Goal: Task Accomplishment & Management: Manage account settings

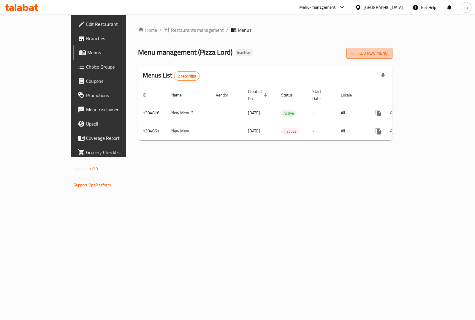
click at [392, 58] on button "Add New Menu" at bounding box center [369, 53] width 46 height 11
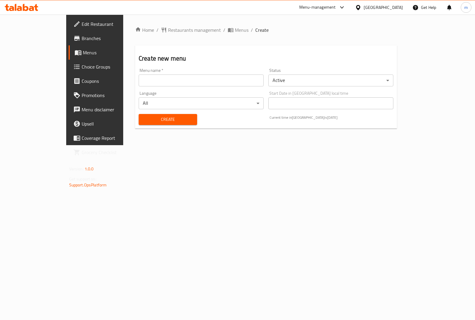
click at [193, 81] on input "text" at bounding box center [201, 81] width 125 height 12
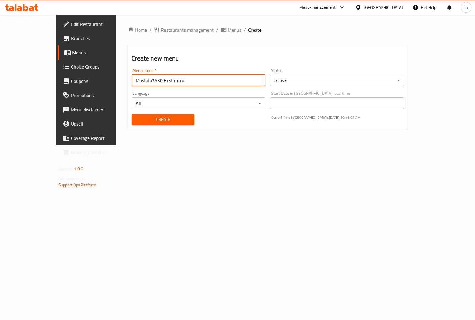
type input "Mostafa7530 First menu"
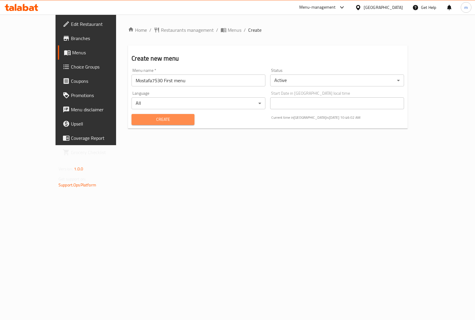
click at [169, 120] on span "Create" at bounding box center [162, 119] width 53 height 7
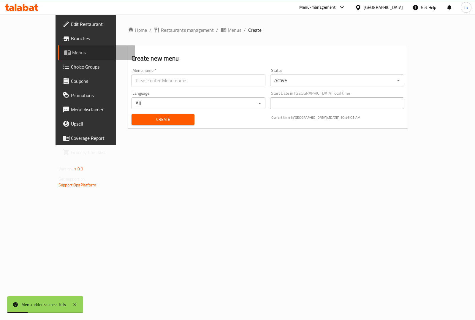
click at [72, 53] on span "Menus" at bounding box center [101, 52] width 58 height 7
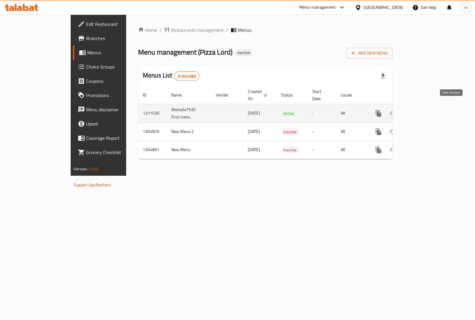
click at [428, 110] on link "enhanced table" at bounding box center [421, 113] width 14 height 14
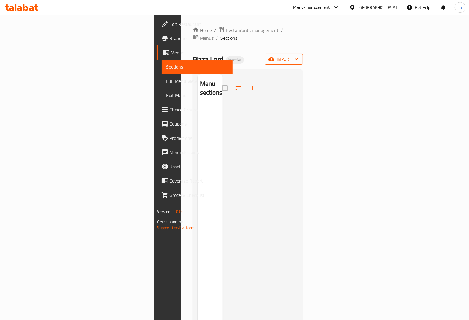
click at [298, 56] on span "import" at bounding box center [284, 59] width 28 height 7
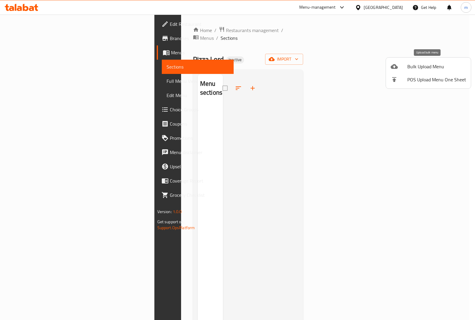
click at [433, 64] on span "Bulk Upload Menu" at bounding box center [436, 66] width 59 height 7
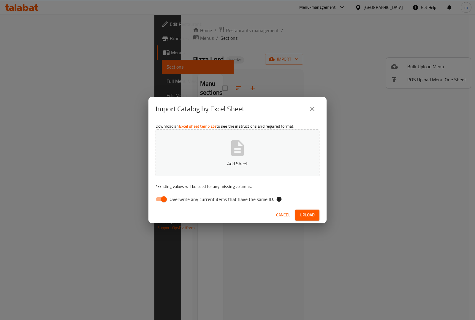
click at [163, 204] on input "Overwrite any current items that have the same ID." at bounding box center [164, 199] width 34 height 11
checkbox input "false"
click at [215, 164] on p "Add Sheet" at bounding box center [237, 163] width 145 height 7
click at [306, 213] on span "Upload" at bounding box center [307, 214] width 15 height 7
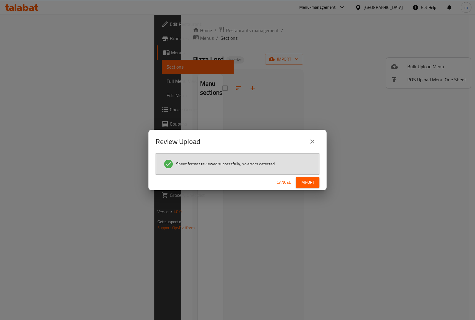
click at [315, 180] on span "Import" at bounding box center [307, 182] width 14 height 7
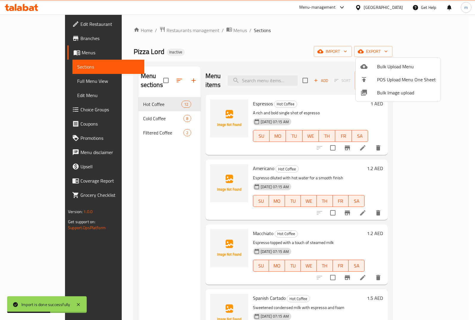
click at [458, 90] on div at bounding box center [237, 160] width 475 height 320
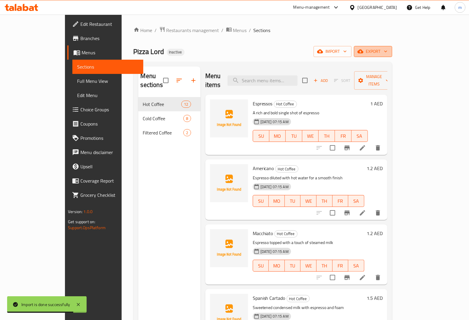
click at [388, 53] on span "export" at bounding box center [373, 51] width 29 height 7
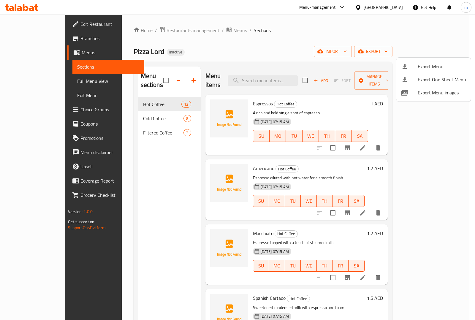
click at [318, 39] on div at bounding box center [237, 160] width 475 height 320
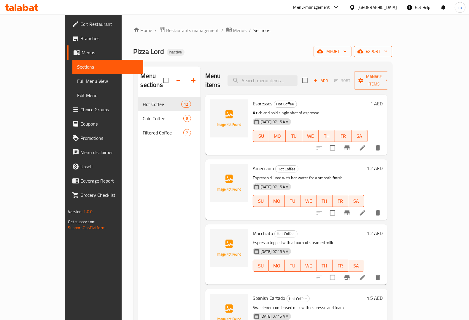
click at [388, 53] on span "export" at bounding box center [373, 51] width 29 height 7
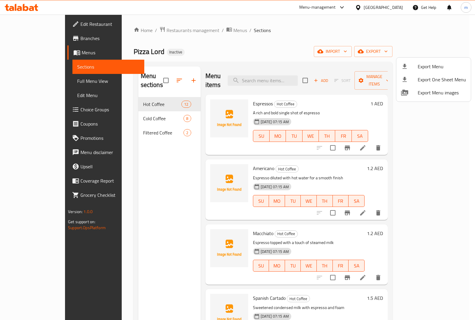
click at [36, 80] on div at bounding box center [237, 160] width 475 height 320
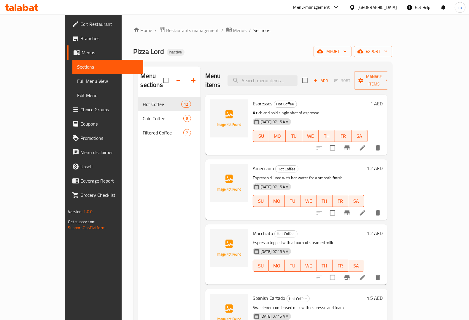
click at [77, 80] on span "Full Menu View" at bounding box center [107, 80] width 61 height 7
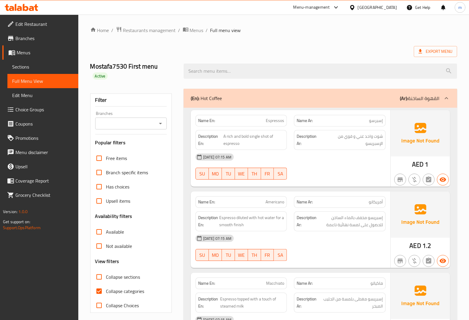
click at [96, 284] on input "Collapse categories" at bounding box center [99, 291] width 14 height 14
checkbox input "false"
click at [343, 31] on ol "Home / Restaurants management / Menus / Full menu view" at bounding box center [273, 30] width 367 height 8
click at [446, 95] on icon at bounding box center [446, 98] width 7 height 7
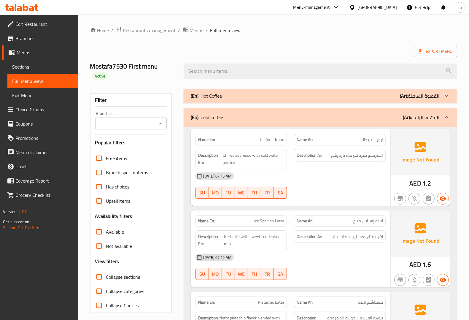
click at [446, 92] on icon at bounding box center [446, 95] width 7 height 7
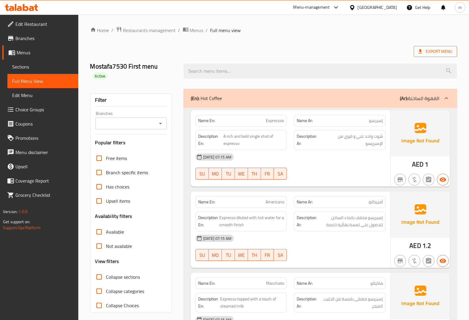
click at [424, 50] on span "Export Menu" at bounding box center [436, 51] width 34 height 7
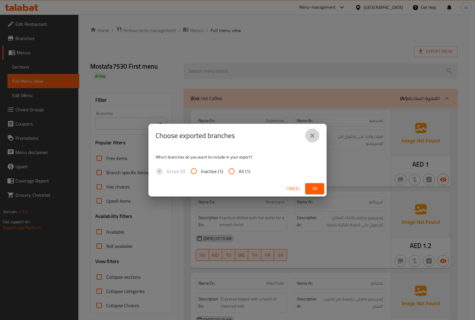
click at [313, 137] on icon "close" at bounding box center [312, 135] width 7 height 7
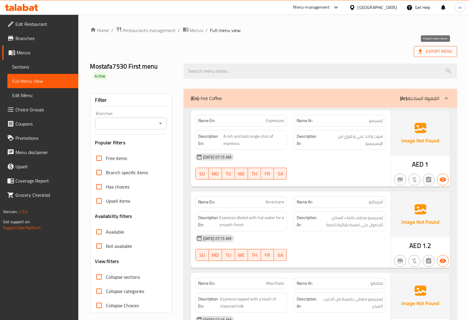
click at [435, 47] on span "Export Menu" at bounding box center [435, 51] width 43 height 11
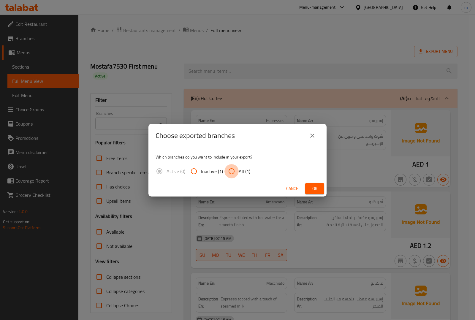
click at [234, 171] on input "All (1)" at bounding box center [231, 171] width 14 height 14
radio input "true"
click at [313, 190] on span "Ok" at bounding box center [314, 188] width 9 height 7
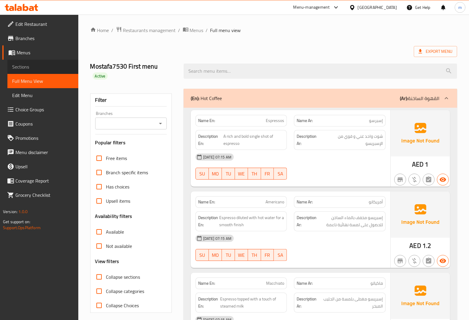
click at [33, 63] on span "Sections" at bounding box center [42, 66] width 61 height 7
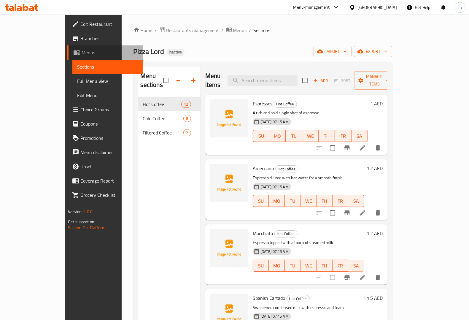
click at [82, 54] on span "Menus" at bounding box center [110, 52] width 57 height 7
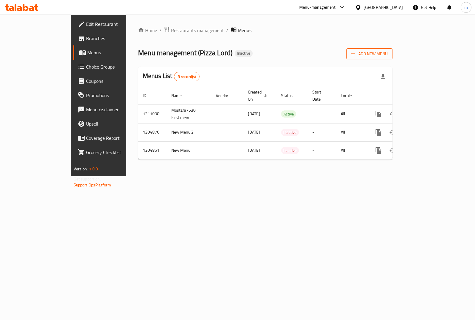
click at [388, 54] on span "Add New Menu" at bounding box center [369, 53] width 37 height 7
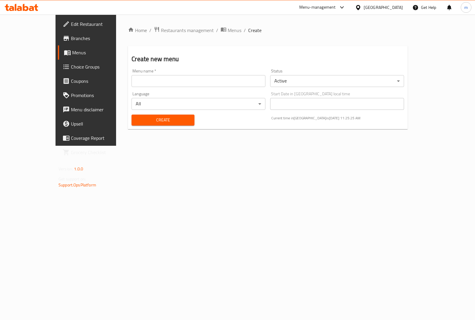
click at [202, 86] on input "text" at bounding box center [198, 81] width 134 height 12
type input "Mostafa Second menue"
click at [140, 120] on span "Create" at bounding box center [162, 119] width 53 height 7
click at [72, 54] on span "Menus" at bounding box center [101, 52] width 58 height 7
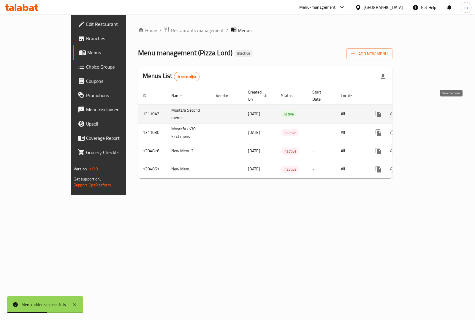
click at [425, 110] on icon "enhanced table" at bounding box center [421, 113] width 7 height 7
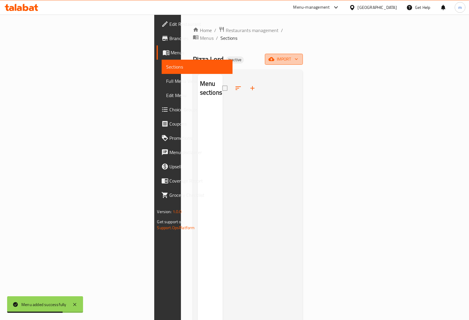
click at [298, 56] on span "import" at bounding box center [284, 59] width 28 height 7
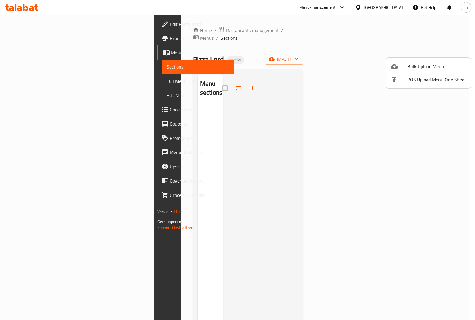
drag, startPoint x: 355, startPoint y: 77, endPoint x: 367, endPoint y: 72, distance: 13.2
click at [355, 77] on div at bounding box center [237, 160] width 475 height 320
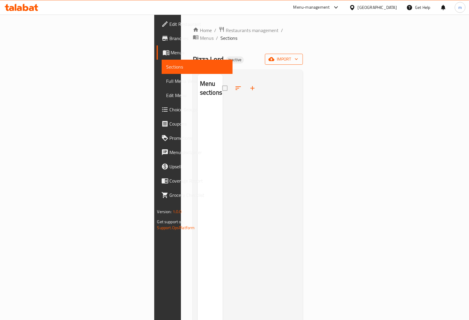
click at [298, 56] on span "import" at bounding box center [284, 59] width 28 height 7
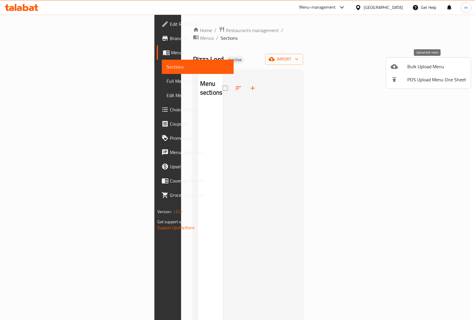
click at [427, 67] on span "Bulk Upload Menu" at bounding box center [436, 66] width 59 height 7
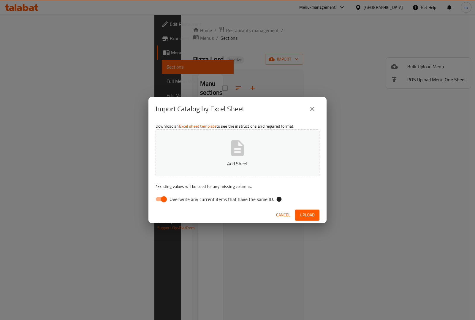
click at [160, 202] on input "Overwrite any current items that have the same ID." at bounding box center [164, 199] width 34 height 11
checkbox input "false"
click at [225, 149] on button "Add Sheet" at bounding box center [238, 152] width 164 height 47
click at [309, 210] on button "Upload" at bounding box center [307, 215] width 24 height 11
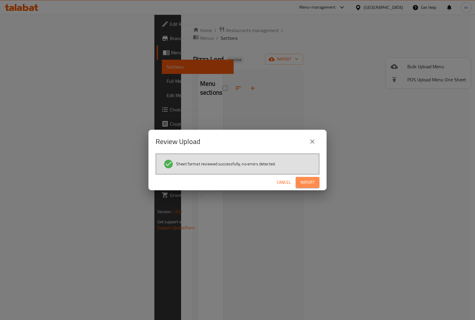
click at [303, 181] on span "Import" at bounding box center [307, 182] width 14 height 7
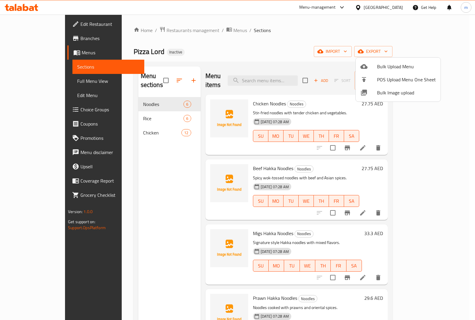
click at [334, 48] on div at bounding box center [237, 160] width 475 height 320
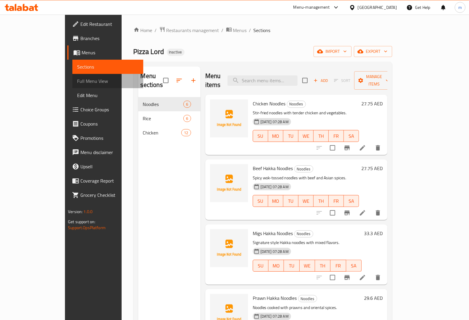
click at [77, 82] on span "Full Menu View" at bounding box center [107, 80] width 61 height 7
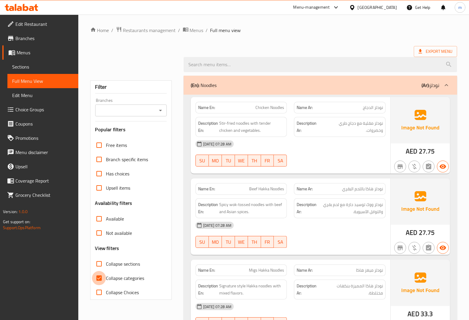
click at [96, 277] on input "Collapse categories" at bounding box center [99, 278] width 14 height 14
checkbox input "false"
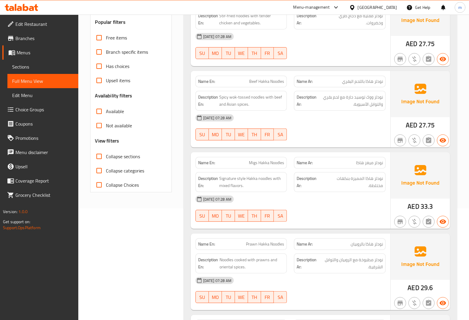
scroll to position [111, 0]
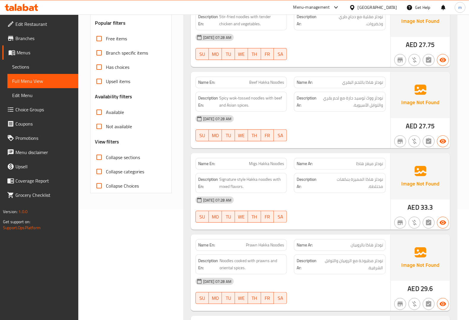
click at [27, 23] on span "Edit Restaurant" at bounding box center [44, 23] width 58 height 7
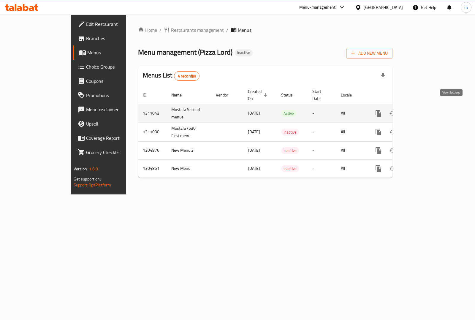
click at [425, 110] on icon "enhanced table" at bounding box center [421, 113] width 7 height 7
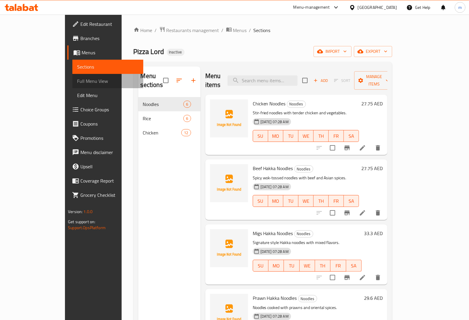
click at [77, 81] on span "Full Menu View" at bounding box center [107, 80] width 61 height 7
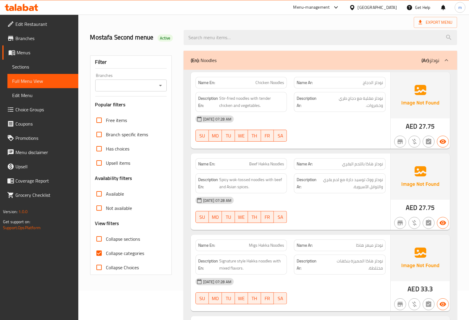
scroll to position [74, 0]
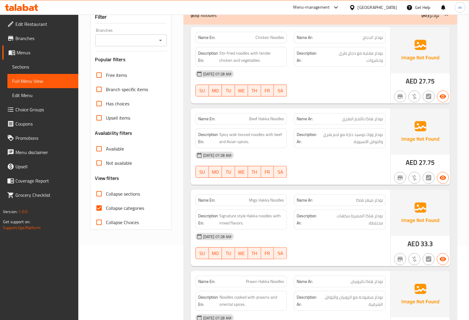
click at [97, 207] on input "Collapse categories" at bounding box center [99, 208] width 14 height 14
checkbox input "false"
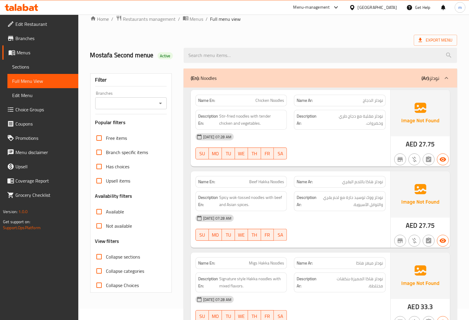
scroll to position [0, 0]
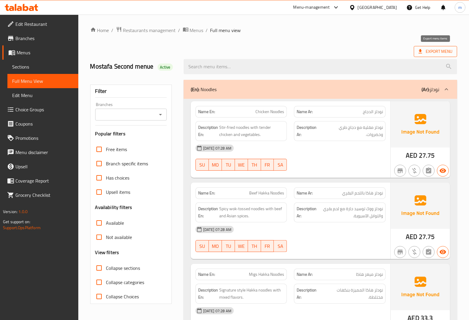
click at [431, 51] on span "Export Menu" at bounding box center [436, 51] width 34 height 7
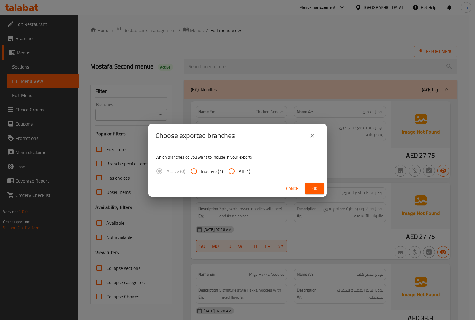
click at [232, 172] on input "All (1)" at bounding box center [231, 171] width 14 height 14
radio input "true"
click at [312, 135] on icon "close" at bounding box center [312, 136] width 4 height 4
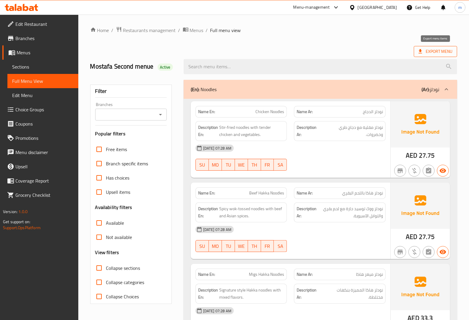
click at [429, 52] on span "Export Menu" at bounding box center [436, 51] width 34 height 7
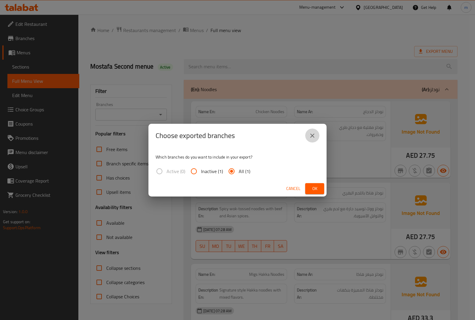
click at [313, 137] on icon "close" at bounding box center [312, 136] width 4 height 4
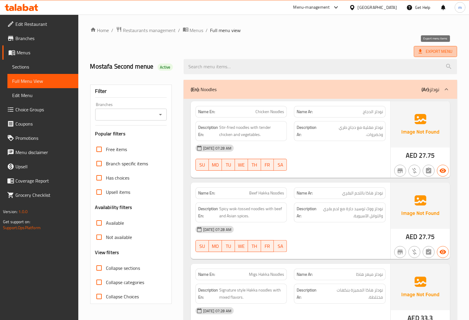
click at [424, 52] on span "Export Menu" at bounding box center [436, 51] width 34 height 7
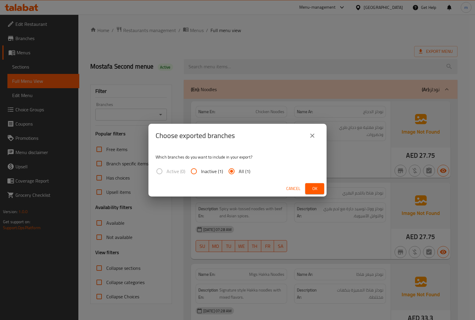
click at [317, 188] on span "Ok" at bounding box center [314, 188] width 9 height 7
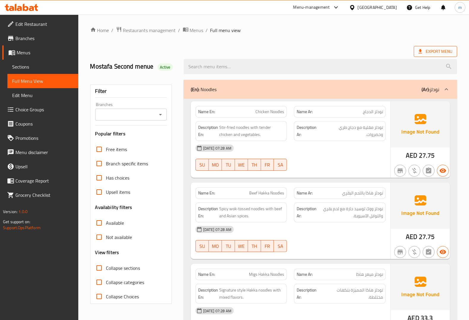
click at [414, 50] on span "Export Menu" at bounding box center [435, 51] width 43 height 11
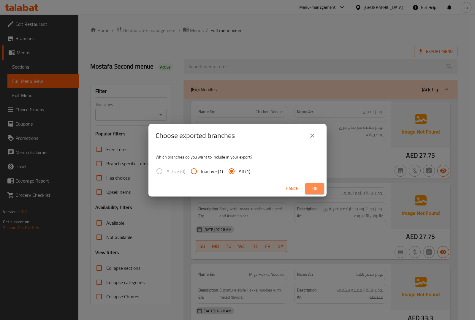
click at [317, 188] on span "Ok" at bounding box center [314, 188] width 9 height 7
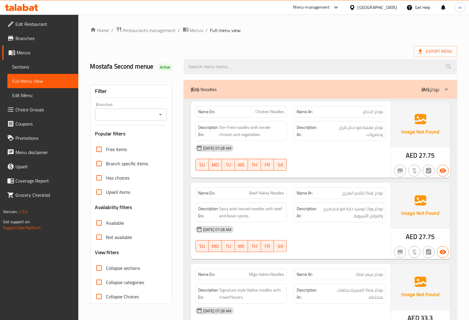
drag, startPoint x: 456, startPoint y: 33, endPoint x: 453, endPoint y: 37, distance: 5.3
click at [456, 33] on ol "Home / Restaurants management / Menus / Full menu view" at bounding box center [273, 30] width 367 height 8
click at [436, 54] on span "Export Menu" at bounding box center [436, 51] width 34 height 7
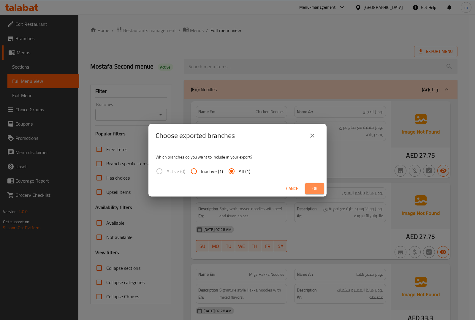
click at [313, 188] on span "Ok" at bounding box center [314, 188] width 9 height 7
